Goal: Go to known website: Access a specific website the user already knows

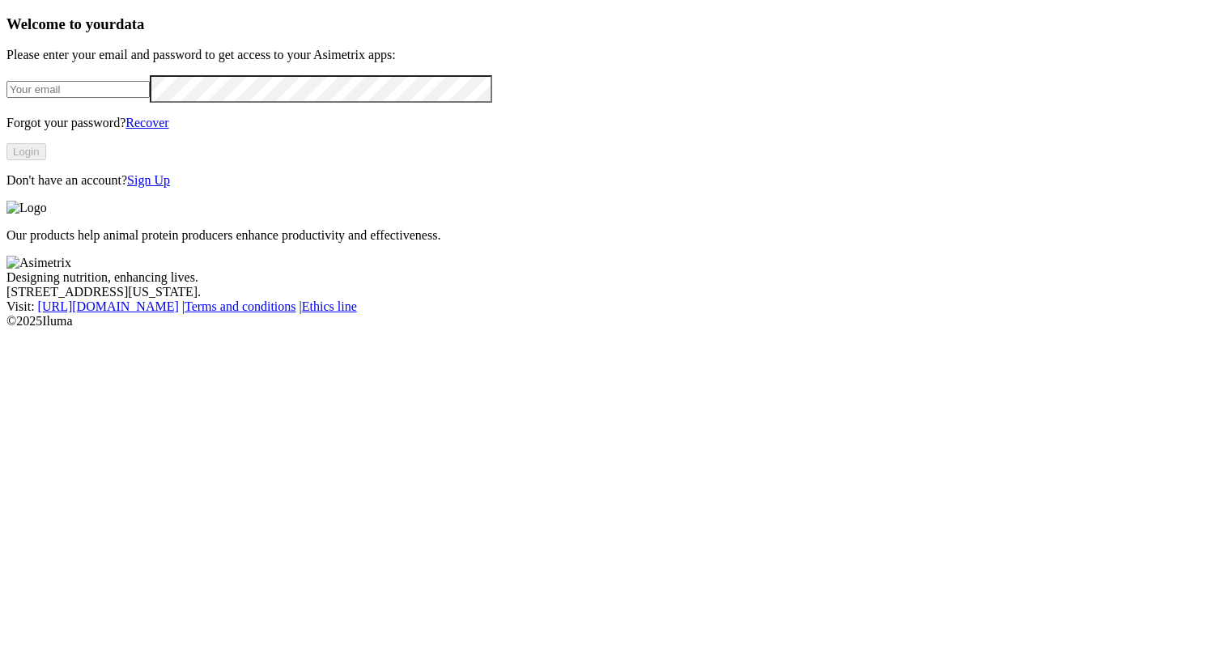
click at [150, 98] on input "email" at bounding box center [77, 89] width 143 height 17
type input "[PERSON_NAME][EMAIL_ADDRESS][PERSON_NAME][PERSON_NAME][DOMAIN_NAME]"
click at [194, 188] on div "Welcome to your data Please enter your email and password to get access to your…" at bounding box center [611, 101] width 1211 height 172
click at [46, 160] on button "Login" at bounding box center [26, 151] width 40 height 17
